Goal: Information Seeking & Learning: Find specific fact

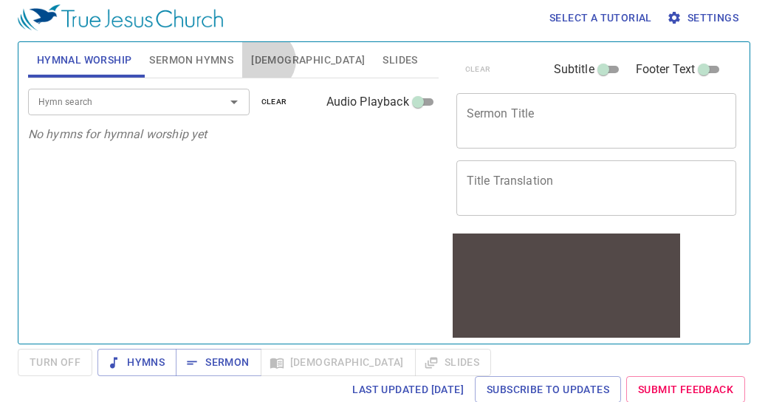
click at [265, 60] on span "[DEMOGRAPHIC_DATA]" at bounding box center [308, 60] width 114 height 18
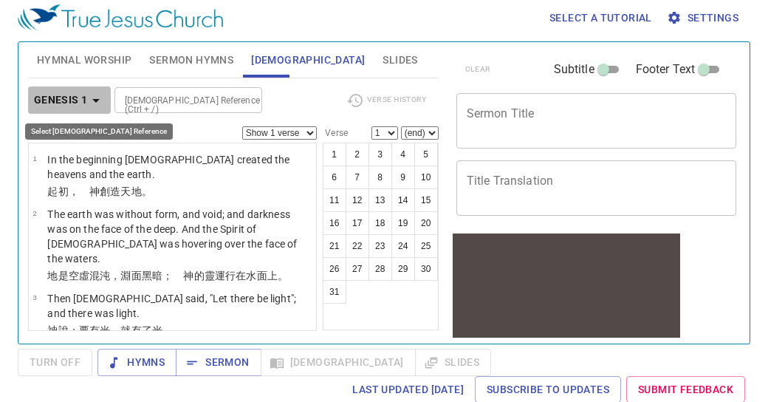
click at [98, 97] on icon "button" at bounding box center [96, 101] width 18 height 18
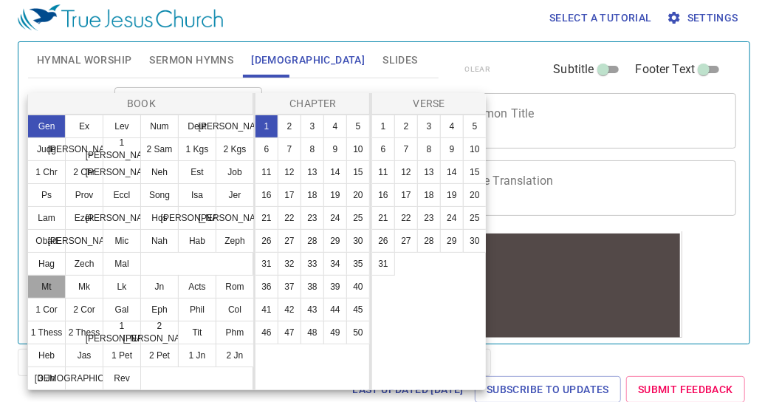
click at [49, 284] on button "Mt" at bounding box center [46, 287] width 38 height 24
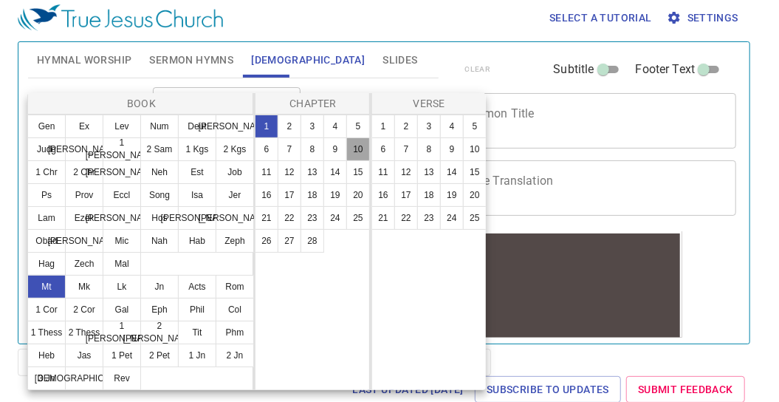
click at [359, 147] on button "10" at bounding box center [358, 149] width 24 height 24
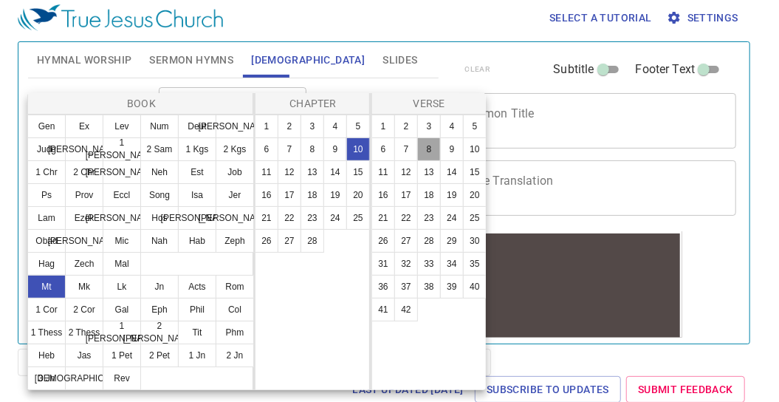
click at [431, 151] on button "8" at bounding box center [429, 149] width 24 height 24
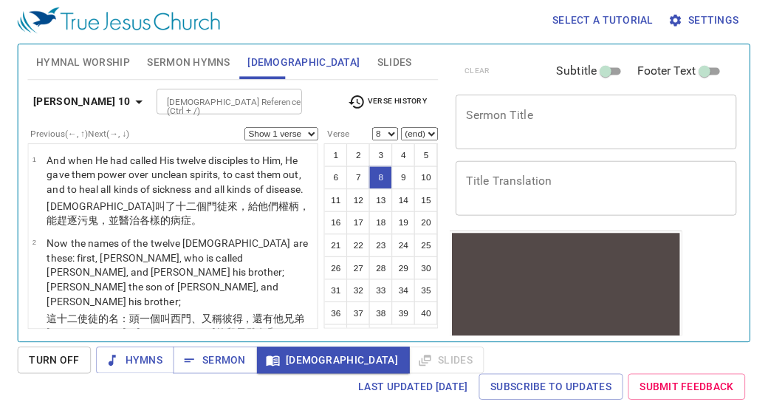
scroll to position [447, 0]
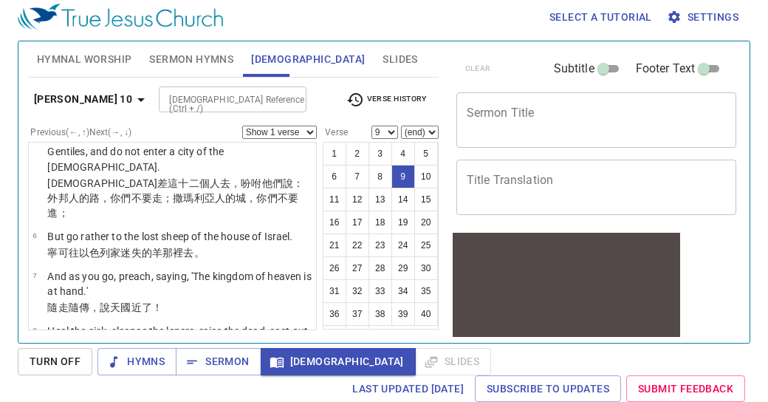
scroll to position [0, 0]
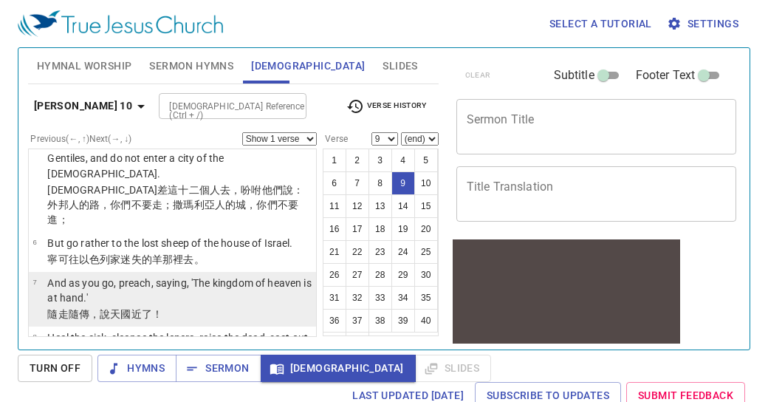
click at [32, 278] on span "7" at bounding box center [34, 282] width 4 height 8
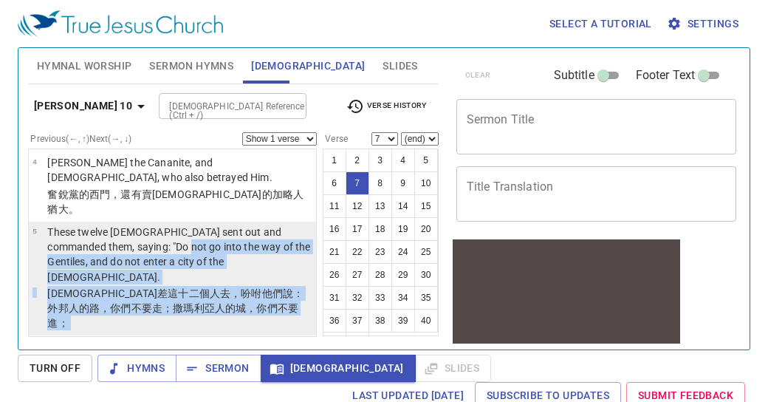
scroll to position [340, 0]
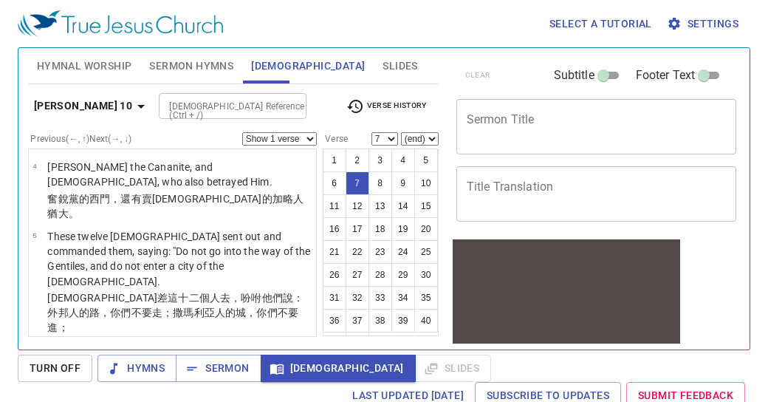
drag, startPoint x: 32, startPoint y: 159, endPoint x: 28, endPoint y: 268, distance: 109.3
click at [29, 380] on li "7 And as you go, preach, saying, 'The kingdom of heaven is at hand.' 隨走 隨傳 ，說 天…" at bounding box center [172, 407] width 287 height 55
click at [32, 383] on td "7" at bounding box center [39, 399] width 15 height 32
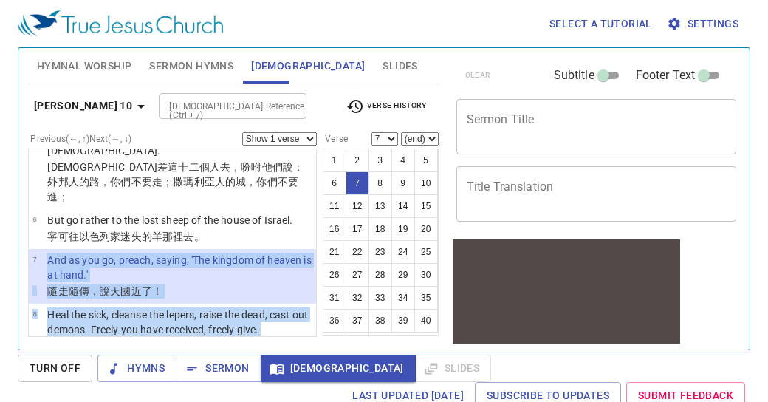
scroll to position [509, 0]
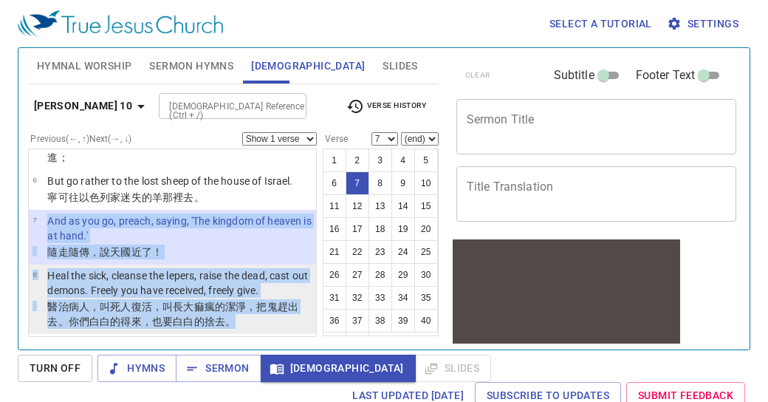
drag, startPoint x: 34, startPoint y: 265, endPoint x: 250, endPoint y: 211, distance: 222.2
click at [250, 211] on ul "1 And when He had called His twelve disciples to Him, He gave them power over u…" at bounding box center [172, 242] width 289 height 188
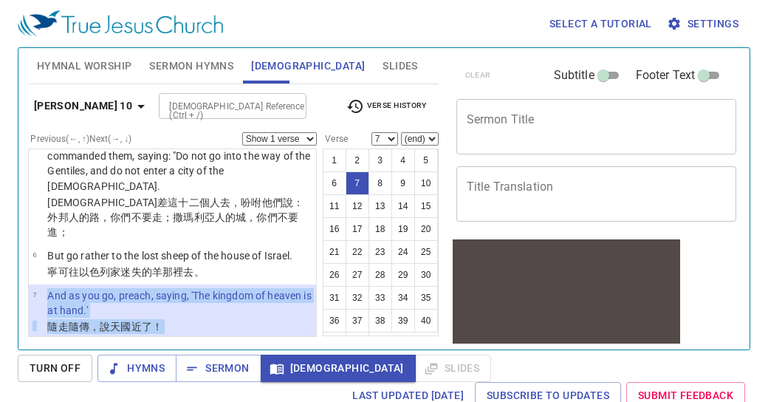
scroll to position [434, 0]
click at [27, 244] on div "Hymnal Worship Sermon Hymns [DEMOGRAPHIC_DATA] Slides Hymn search Hymn search c…" at bounding box center [233, 192] width 422 height 301
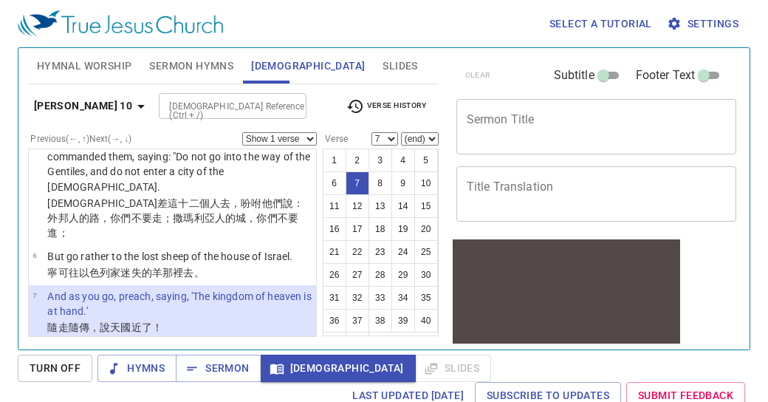
drag, startPoint x: 31, startPoint y: 228, endPoint x: 244, endPoint y: 285, distance: 220.8
click at [244, 340] on li "8 Heal the sick, cleanse the lepers, raise the dead, cast out demons. Freely yo…" at bounding box center [172, 374] width 287 height 69
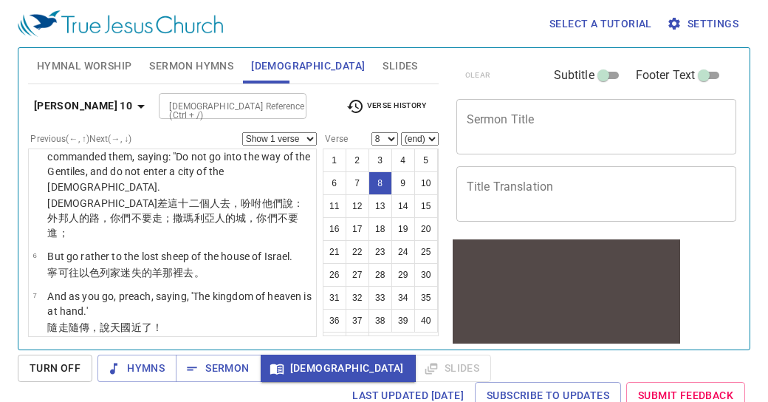
copy tbody "8 Heal the sick, cleanse the lepers, raise the dead, cast out demons. Freely yo…"
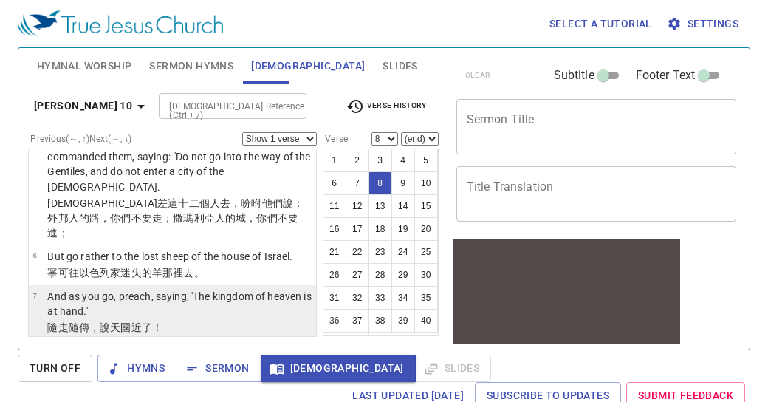
click at [31, 285] on li "7 And as you go, preach, saying, 'The kingdom of heaven is at hand.' 隨走 隨傳 ，說 天…" at bounding box center [172, 312] width 287 height 55
select select "7"
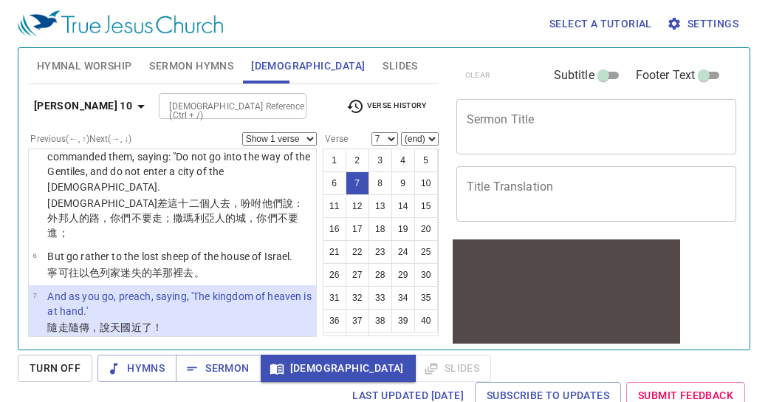
click at [30, 285] on li "7 And as you go, preach, saying, 'The kingdom of heaven is at hand.' 隨走 隨傳 ，說 天…" at bounding box center [172, 312] width 287 height 55
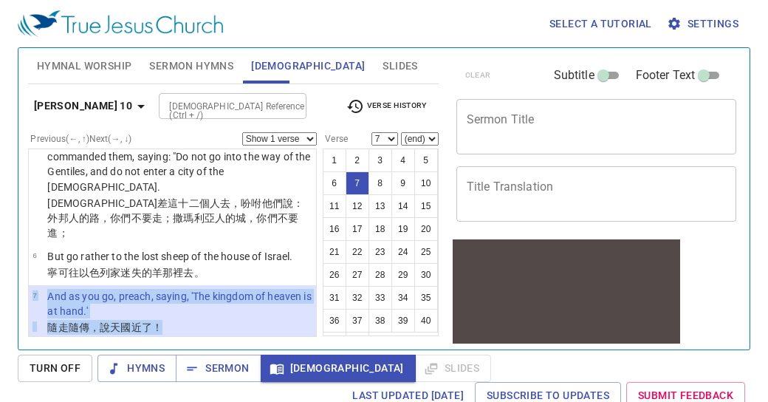
drag, startPoint x: 30, startPoint y: 174, endPoint x: 300, endPoint y: 266, distance: 286.3
click at [300, 266] on ul "1 And when He had called His twelve disciples to Him, He gave them power over u…" at bounding box center [172, 242] width 289 height 188
copy tbody "7 And as you go, preach, saying, 'The kingdom of heaven is at hand.' 隨走 隨傳 ，說 天…"
